Goal: Find contact information: Find contact information

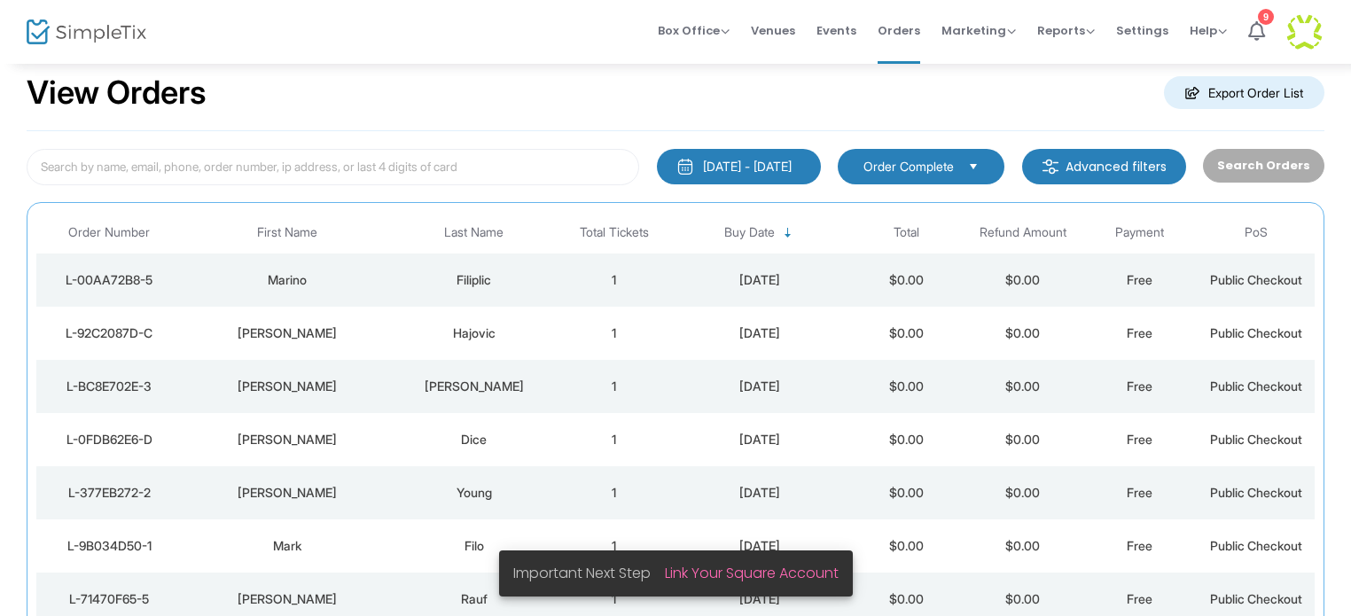
click at [487, 279] on div "Filiplic" at bounding box center [474, 280] width 154 height 18
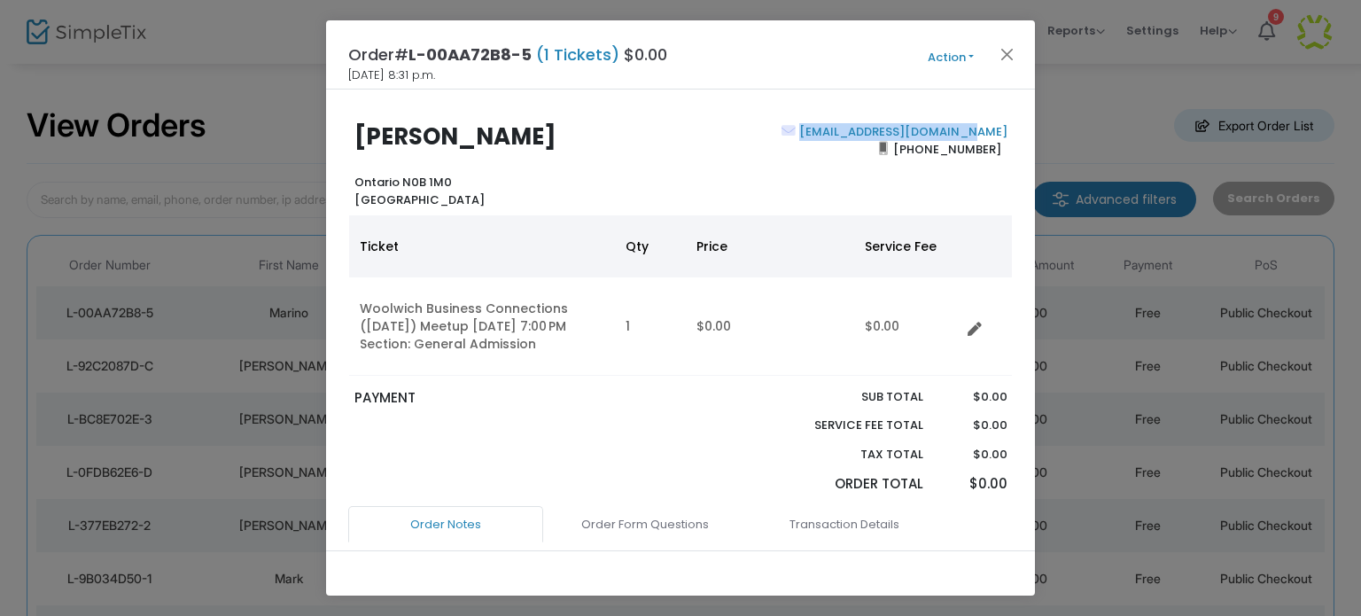
drag, startPoint x: 1005, startPoint y: 134, endPoint x: 852, endPoint y: 135, distance: 153.3
click at [852, 135] on div "Marino [GEOGRAPHIC_DATA] Ontario N0B 1M0 [GEOGRAPHIC_DATA] [EMAIL_ADDRESS][DOMA…" at bounding box center [680, 165] width 682 height 85
copy link "[EMAIL_ADDRESS][DOMAIN_NAME]"
click at [1010, 56] on button "Close" at bounding box center [1007, 54] width 23 height 23
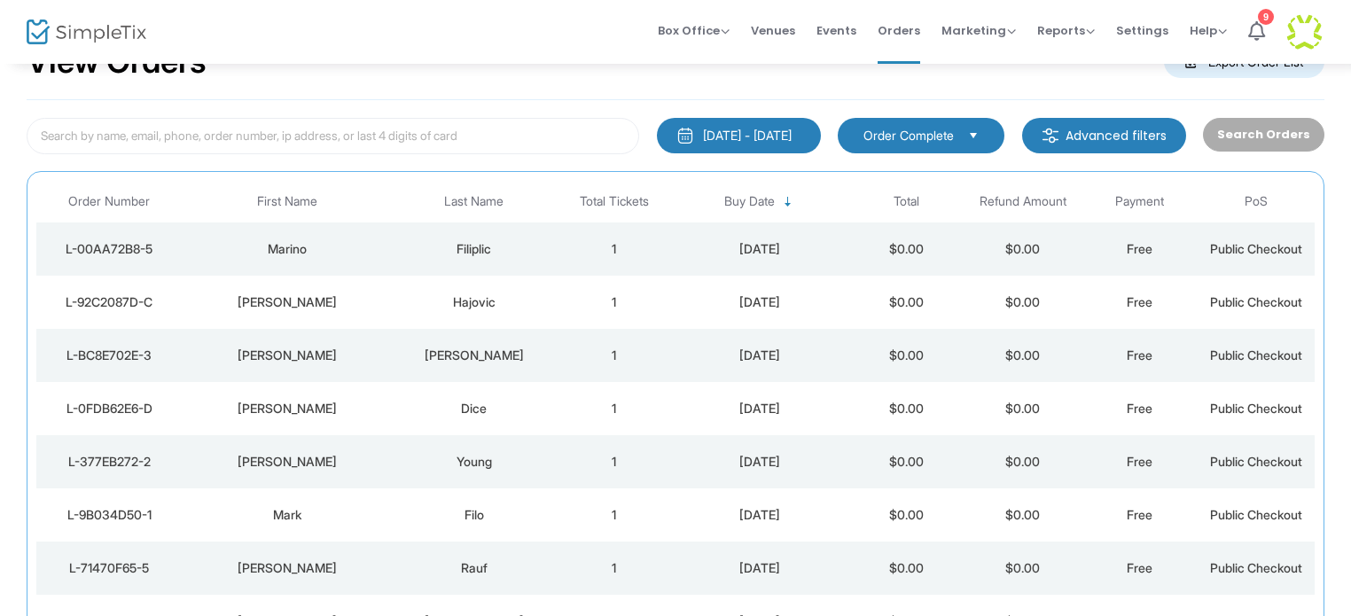
scroll to position [94, 0]
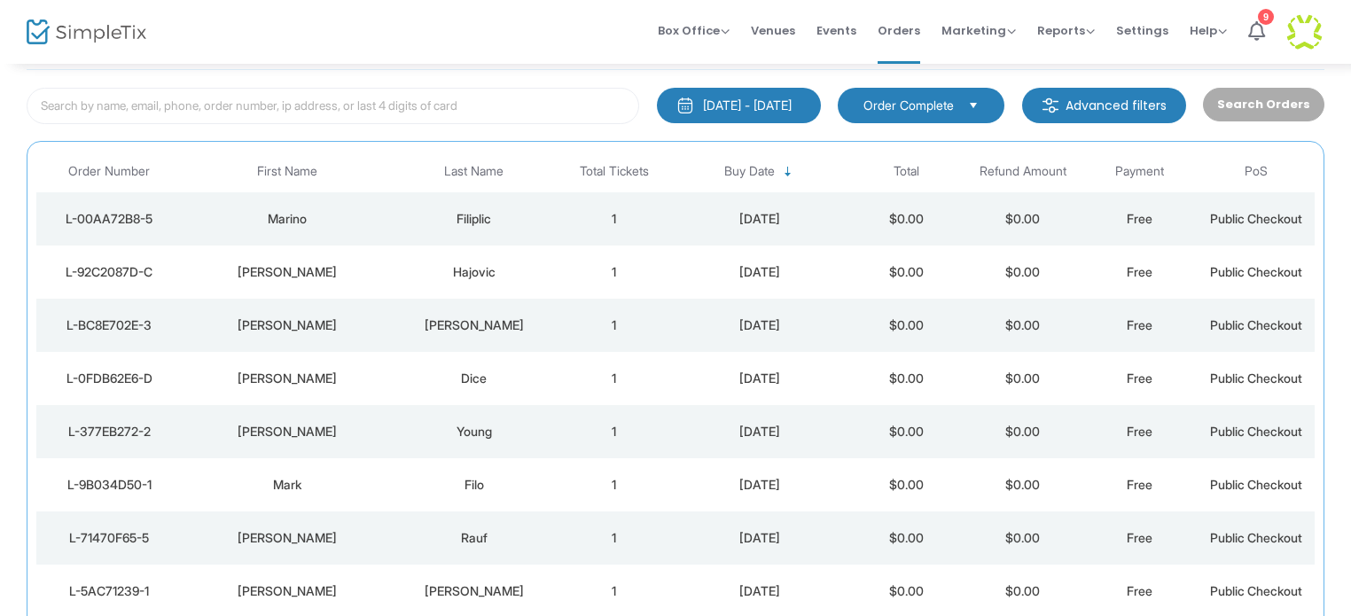
click at [482, 267] on div "Hajovic" at bounding box center [474, 272] width 154 height 18
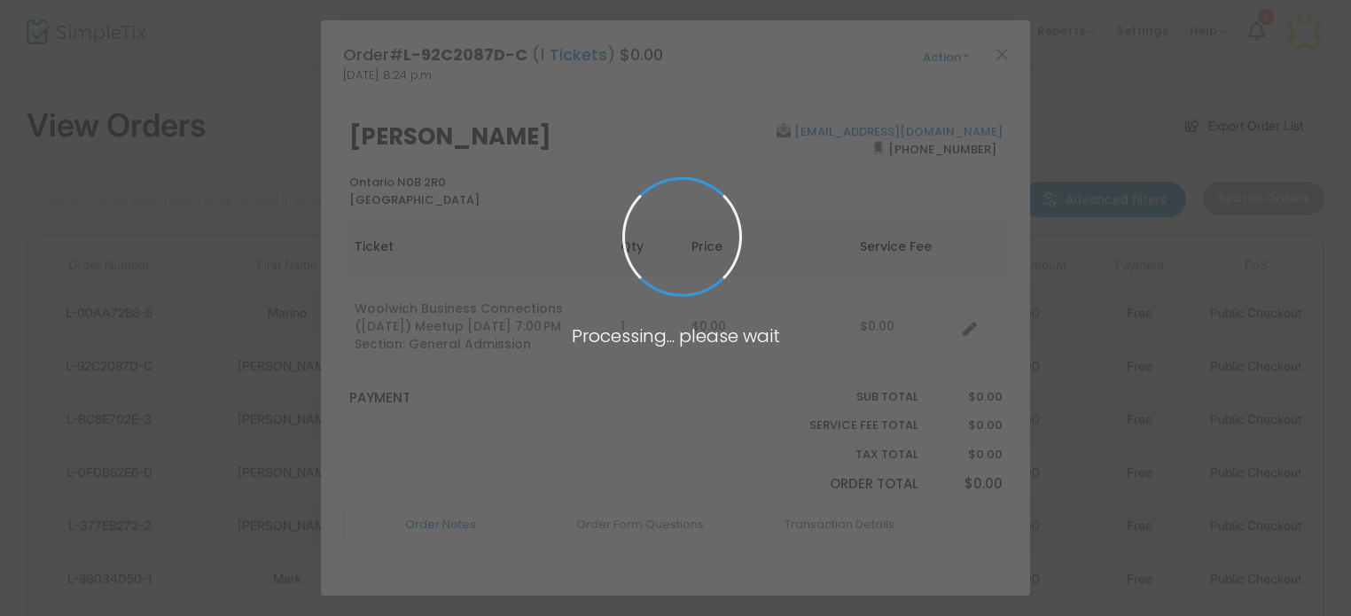
scroll to position [0, 0]
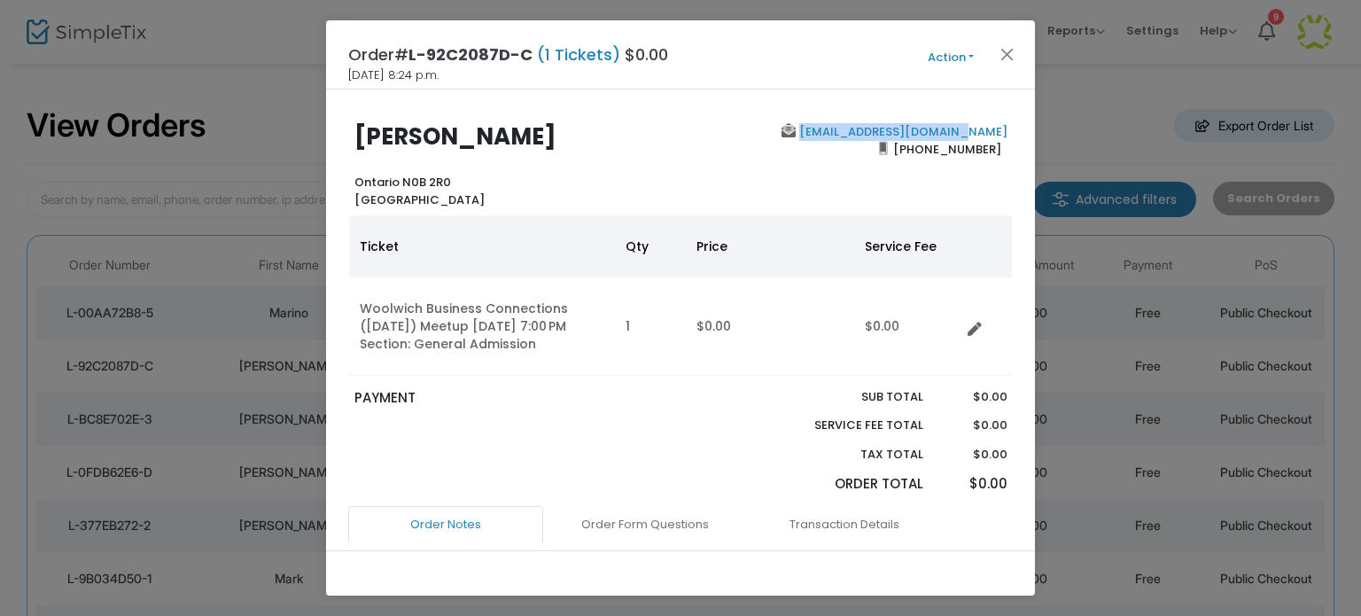
drag, startPoint x: 1002, startPoint y: 133, endPoint x: 843, endPoint y: 128, distance: 159.6
click at [843, 128] on div "[EMAIL_ADDRESS][DOMAIN_NAME] [PHONE_NUMBER]" at bounding box center [848, 165] width 335 height 85
copy link "[EMAIL_ADDRESS][DOMAIN_NAME]"
click at [1007, 52] on button "Close" at bounding box center [1007, 54] width 23 height 23
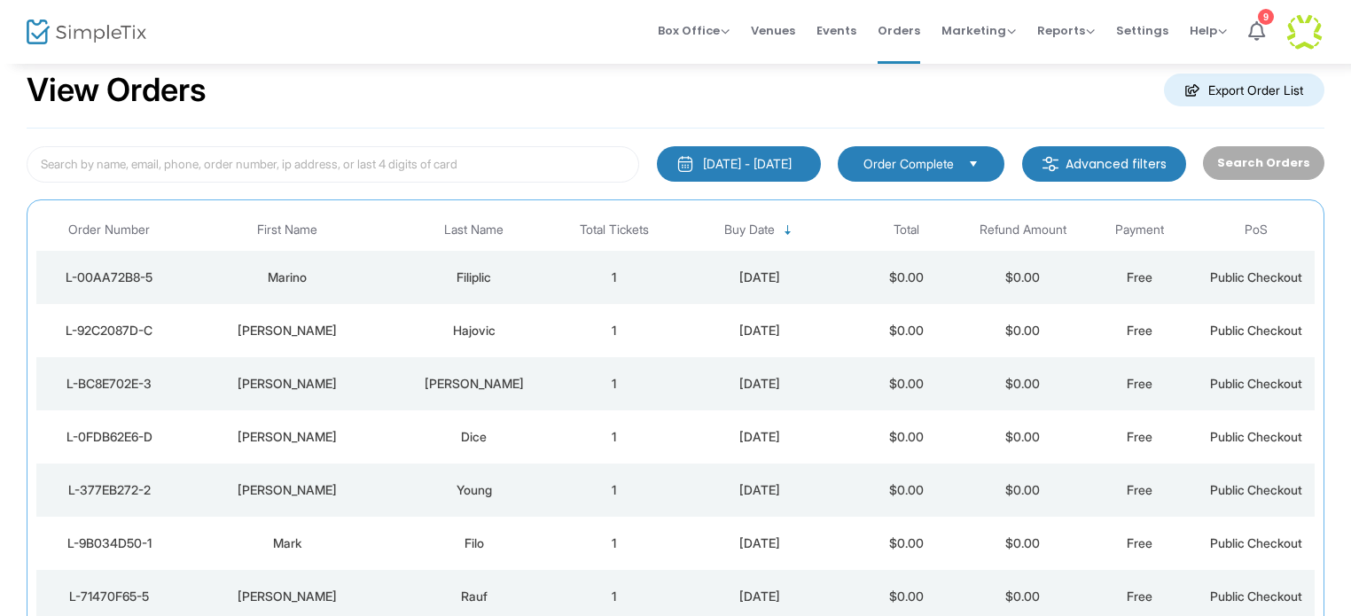
scroll to position [94, 0]
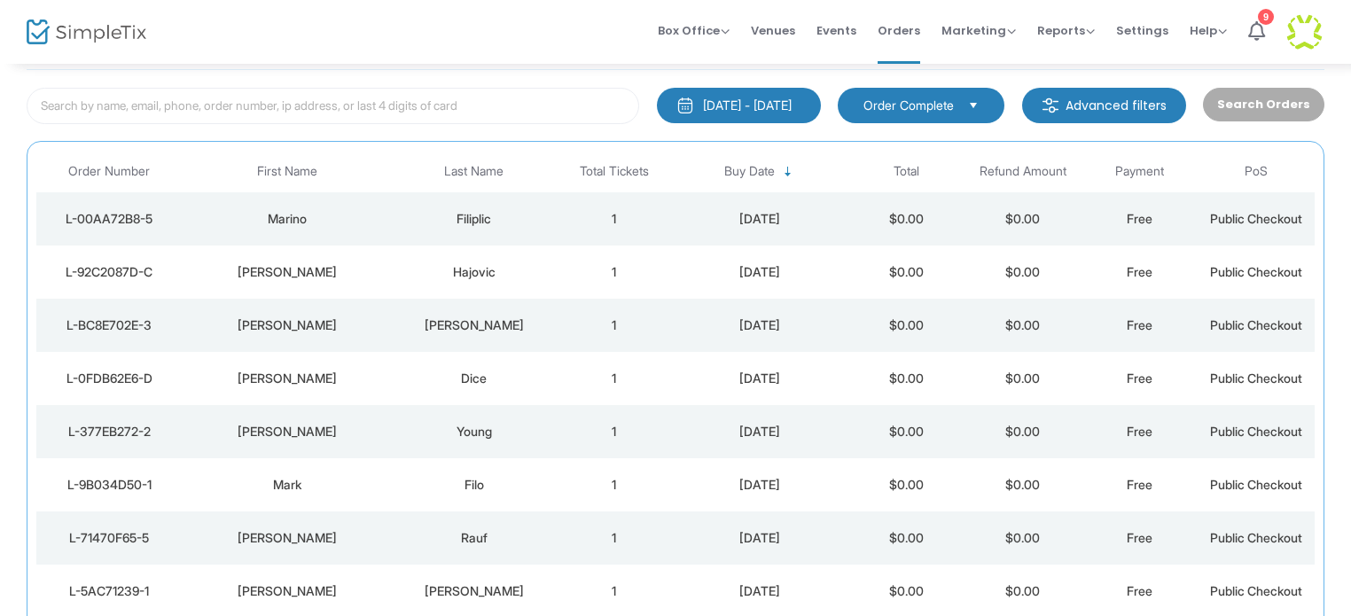
click at [489, 326] on div "[PERSON_NAME]" at bounding box center [474, 325] width 154 height 18
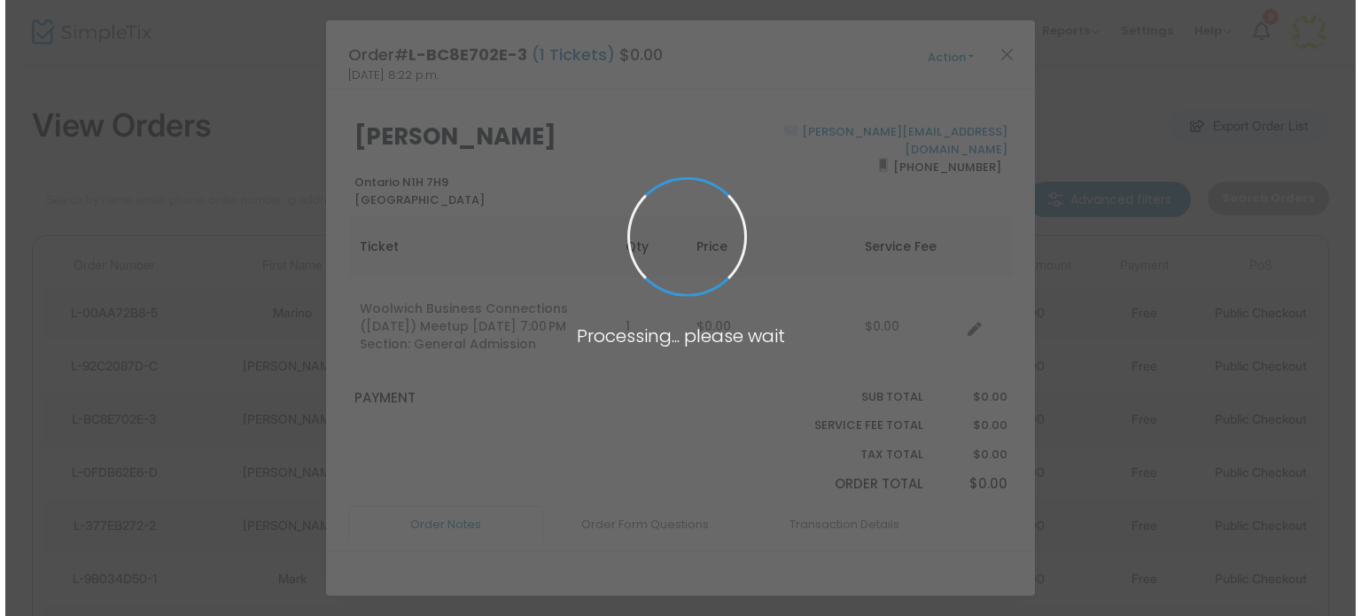
scroll to position [0, 0]
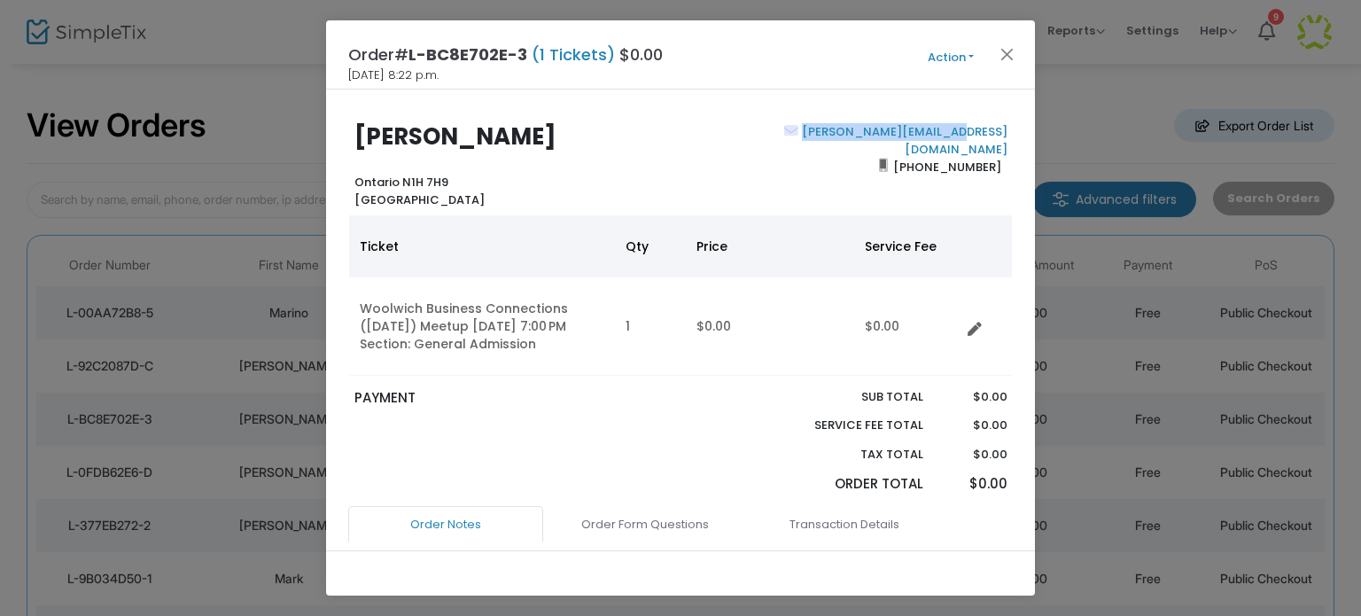
drag, startPoint x: 973, startPoint y: 130, endPoint x: 853, endPoint y: 137, distance: 119.9
click at [853, 137] on div "[PERSON_NAME][EMAIL_ADDRESS][DOMAIN_NAME] [PHONE_NUMBER]" at bounding box center [848, 165] width 335 height 85
copy b "[PERSON_NAME][EMAIL_ADDRESS][DOMAIN_NAME]"
drag, startPoint x: 1008, startPoint y: 53, endPoint x: 867, endPoint y: 35, distance: 142.0
click at [1008, 53] on button "Close" at bounding box center [1007, 54] width 23 height 23
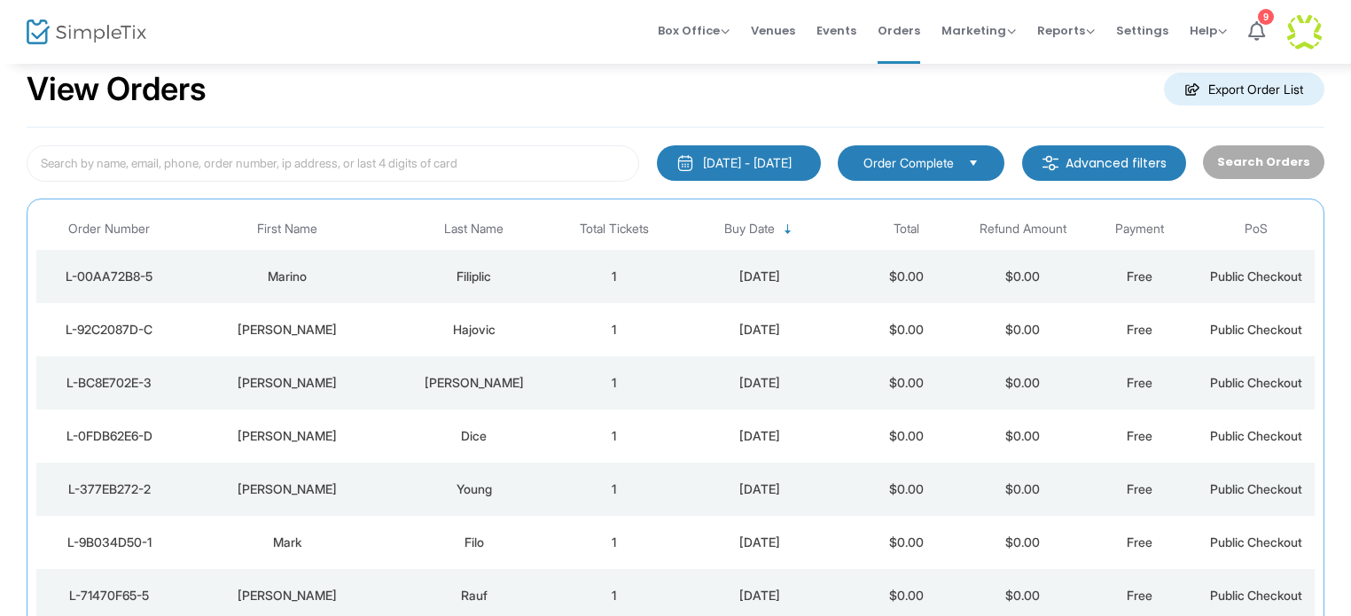
scroll to position [94, 0]
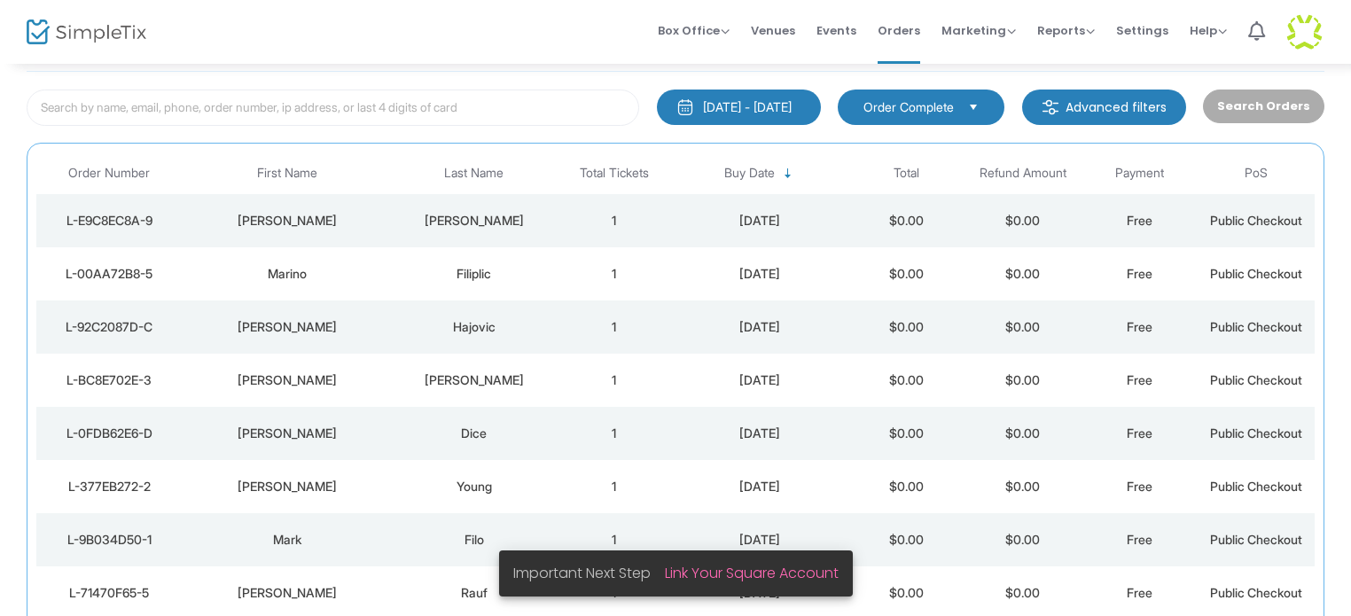
scroll to position [94, 0]
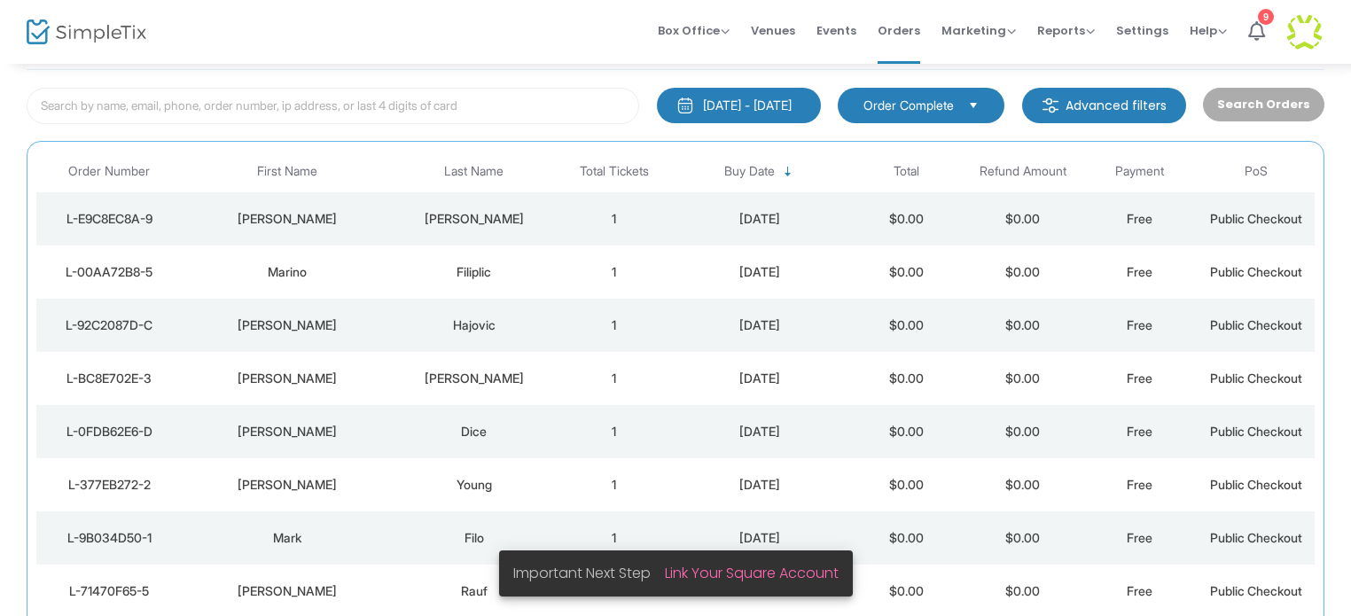
click at [292, 219] on div "Nancy" at bounding box center [287, 219] width 201 height 18
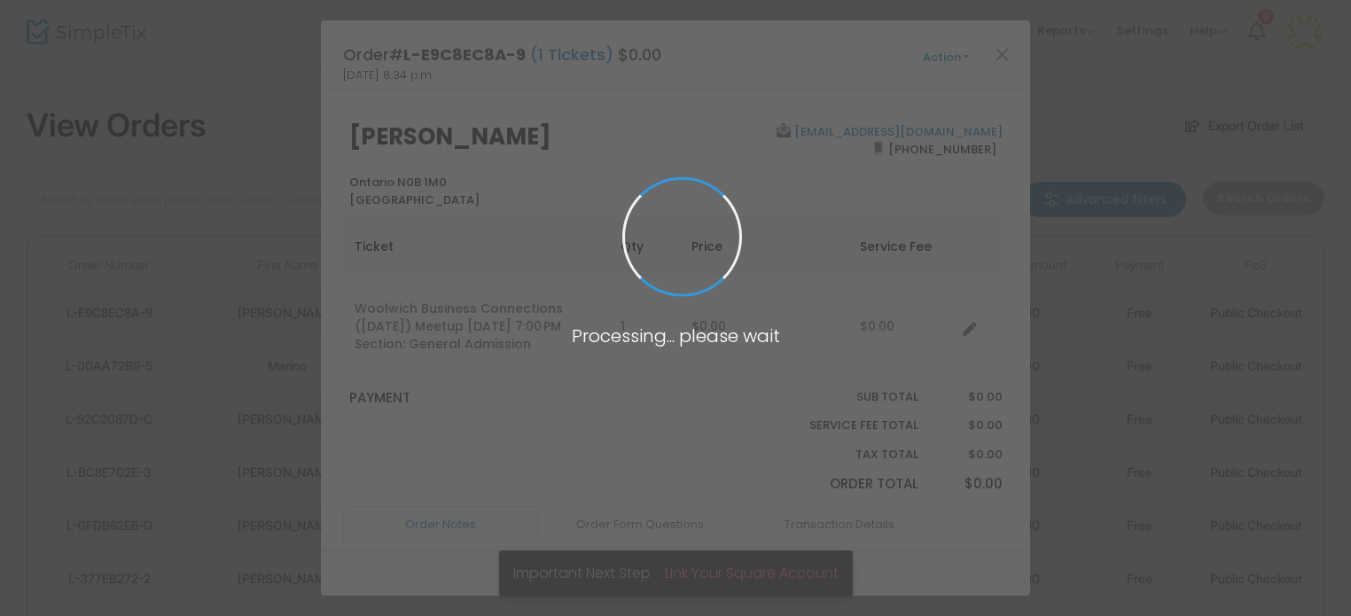
scroll to position [0, 0]
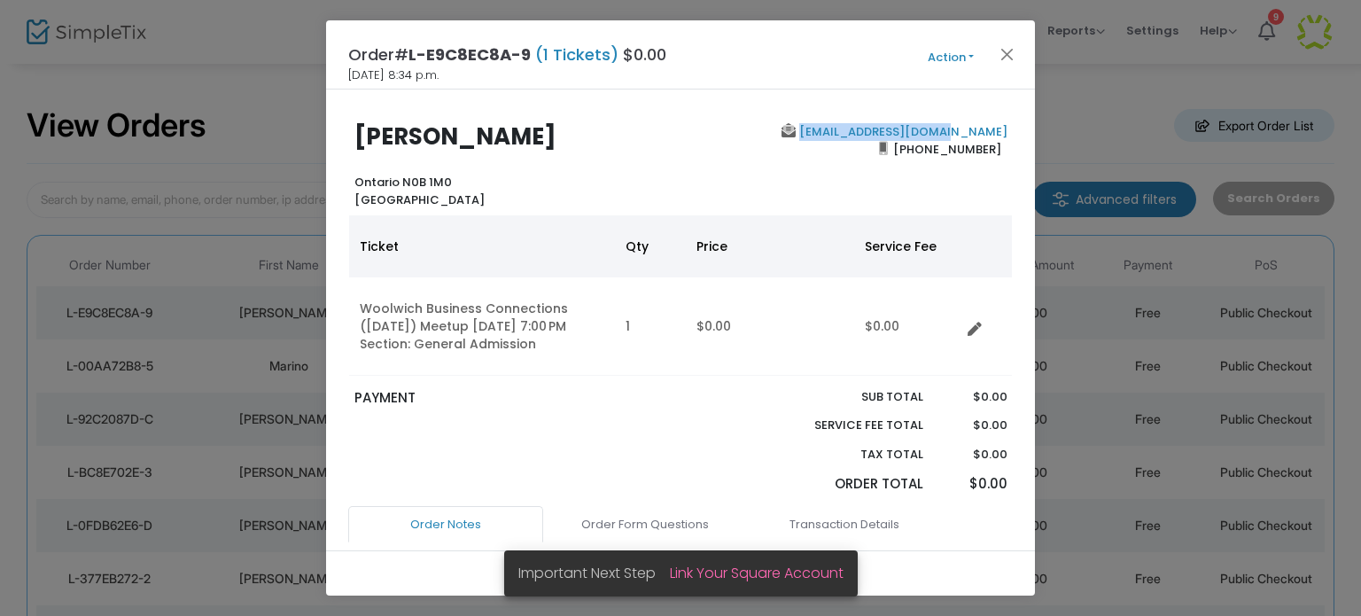
drag, startPoint x: 1002, startPoint y: 129, endPoint x: 853, endPoint y: 129, distance: 149.8
click at [853, 129] on div "Nancy Miller Ontario N0B 1M0 Canada thyme4miller@yahoo.ca (519) 577-3562" at bounding box center [680, 165] width 682 height 85
click at [1006, 50] on button "Close" at bounding box center [1007, 54] width 23 height 23
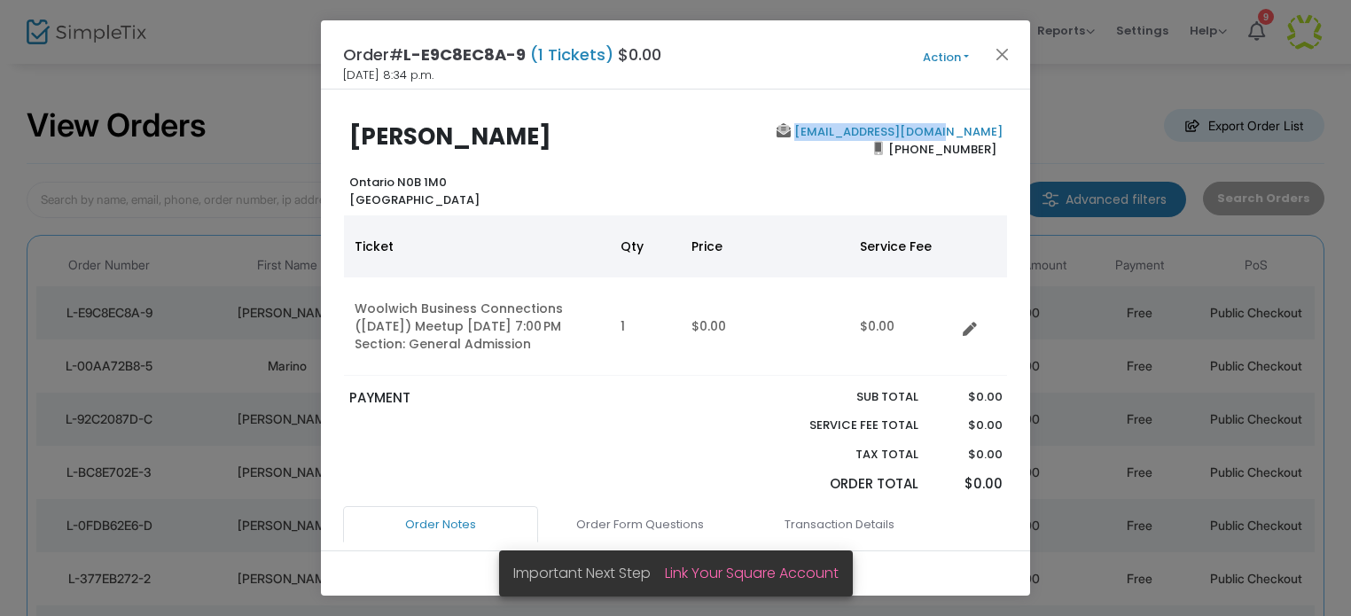
scroll to position [94, 0]
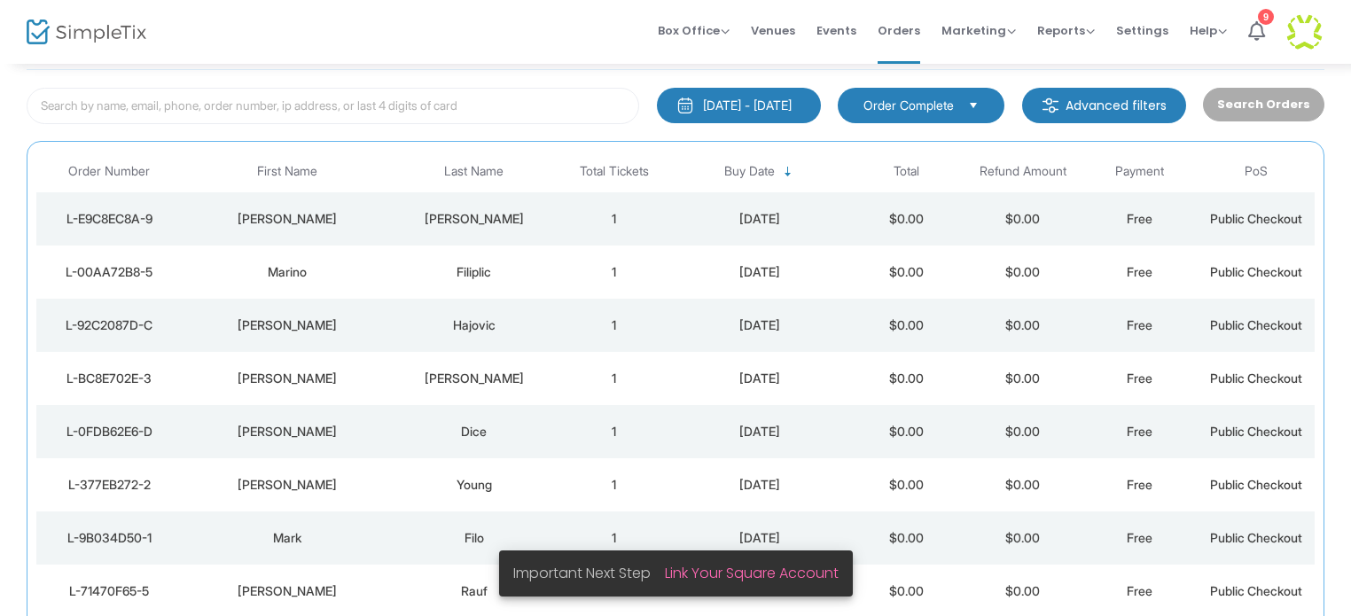
click at [433, 215] on div "Miller" at bounding box center [474, 219] width 154 height 18
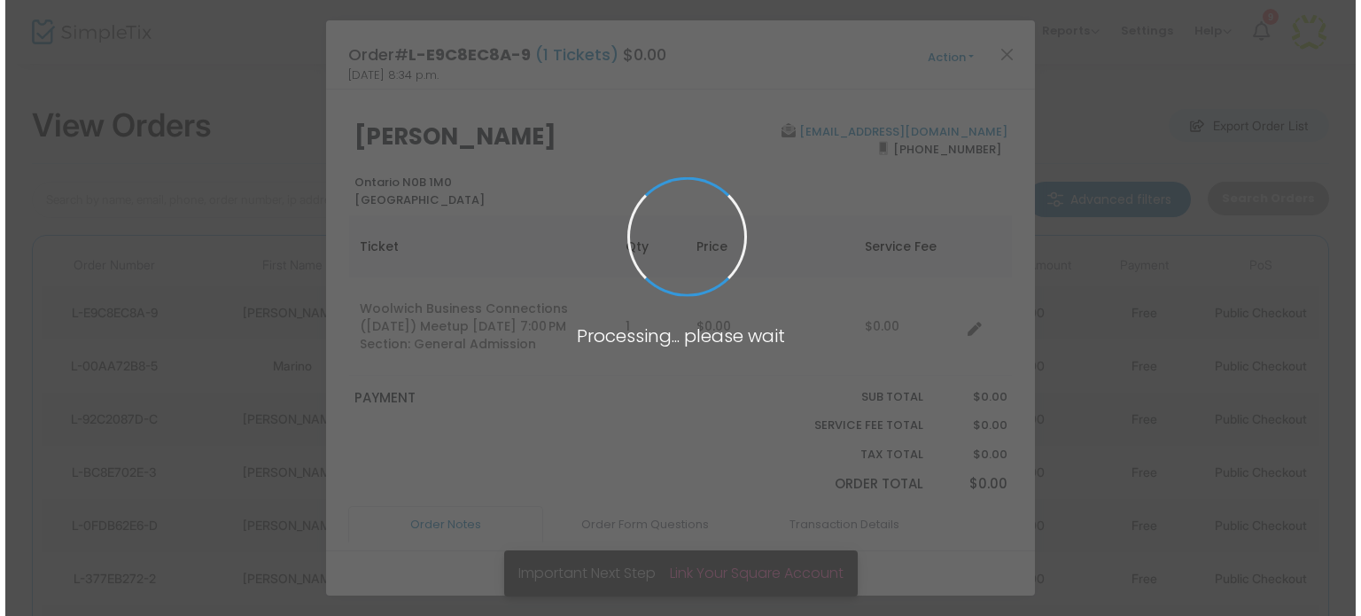
scroll to position [0, 0]
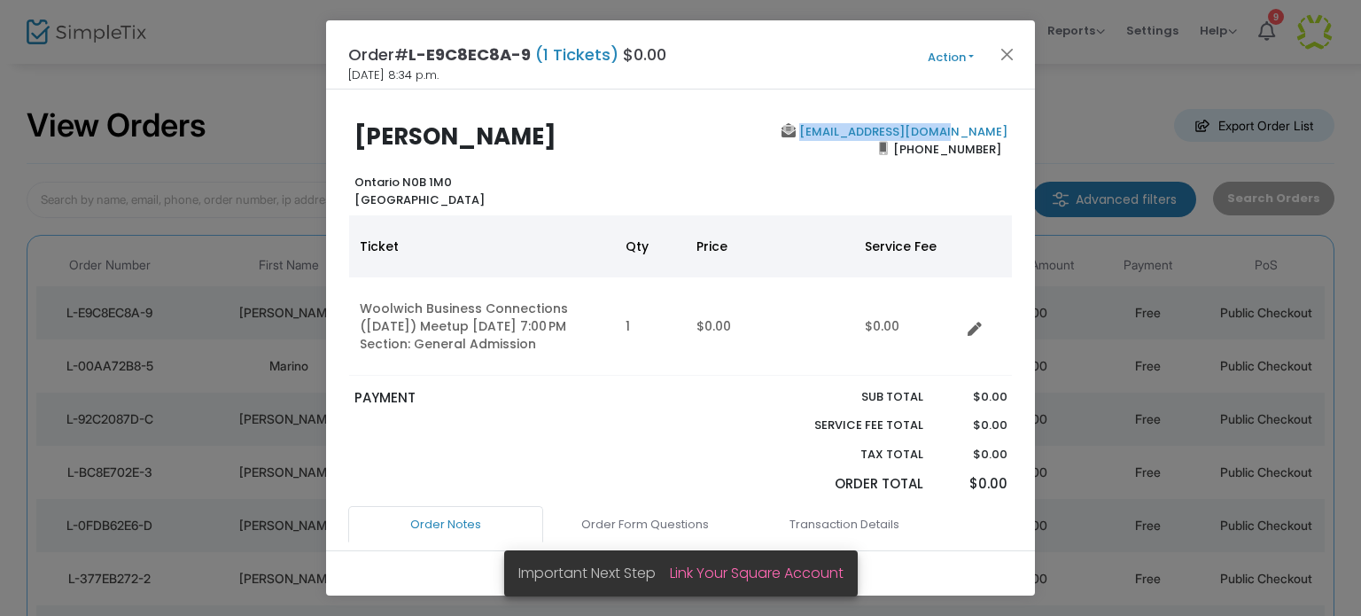
drag, startPoint x: 988, startPoint y: 127, endPoint x: 854, endPoint y: 133, distance: 134.0
click at [854, 133] on div "thyme4miller@yahoo.ca (519) 577-3562" at bounding box center [848, 165] width 335 height 85
copy link "thyme4miller@yahoo.ca"
click at [1003, 52] on button "Close" at bounding box center [1007, 54] width 23 height 23
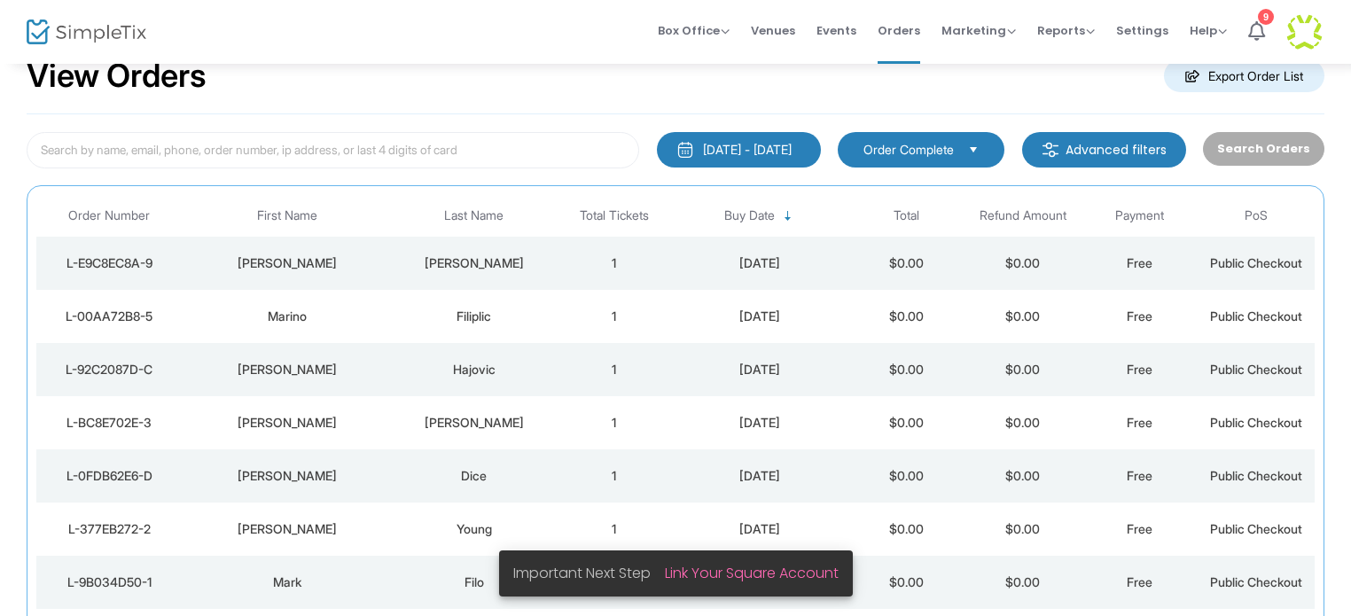
scroll to position [94, 0]
